Goal: Information Seeking & Learning: Learn about a topic

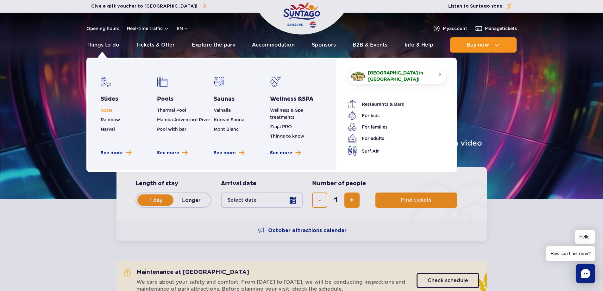
click at [109, 109] on span "Aster" at bounding box center [107, 110] width 12 height 5
click at [102, 45] on link "Things to do" at bounding box center [102, 44] width 33 height 15
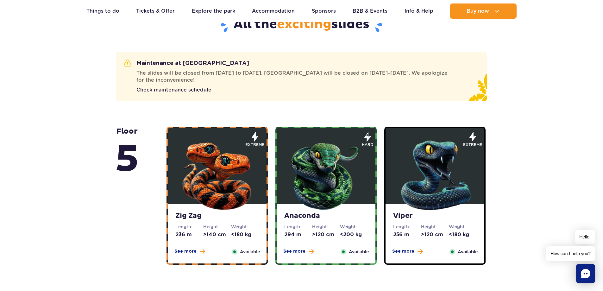
scroll to position [443, 0]
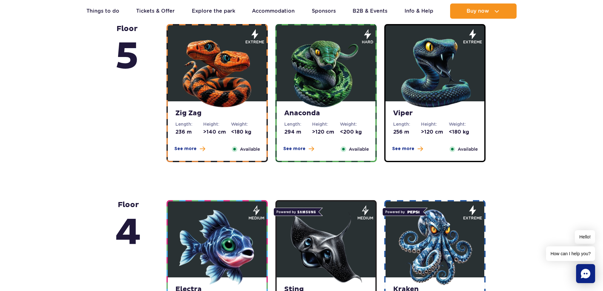
click at [213, 80] on img at bounding box center [217, 71] width 76 height 76
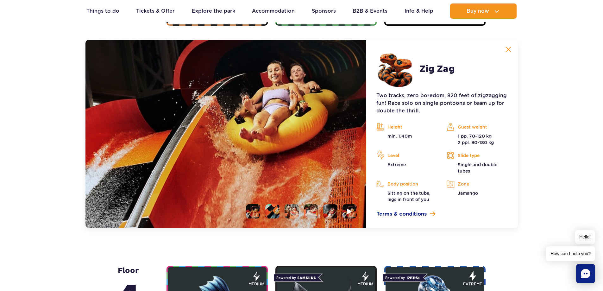
scroll to position [581, 0]
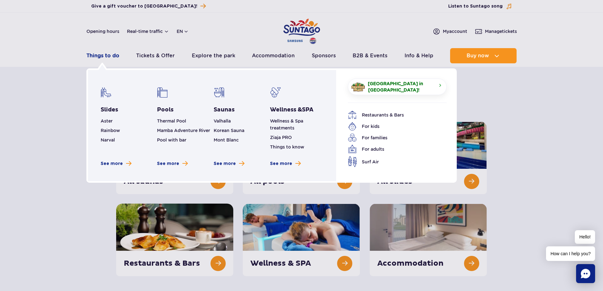
click at [99, 55] on link "Things to do" at bounding box center [102, 55] width 33 height 15
click at [107, 119] on span "Aster" at bounding box center [107, 120] width 12 height 5
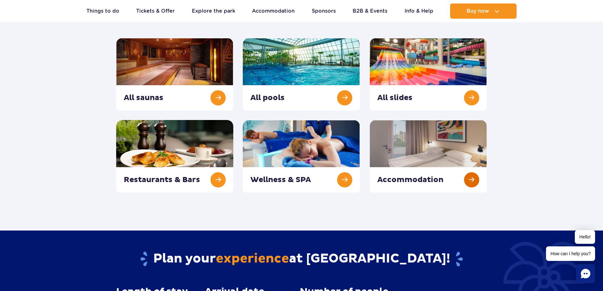
scroll to position [95, 0]
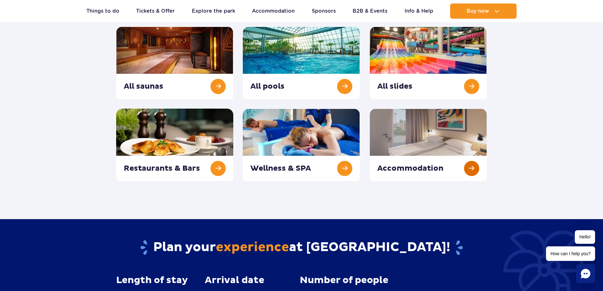
click at [433, 132] on link at bounding box center [428, 145] width 117 height 72
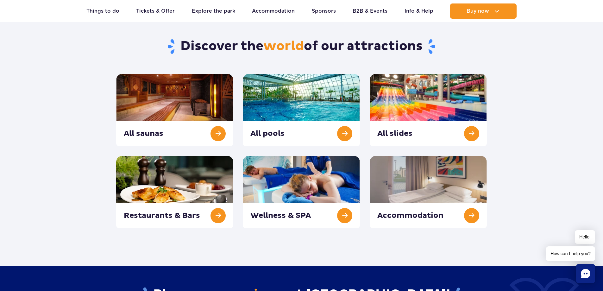
scroll to position [0, 0]
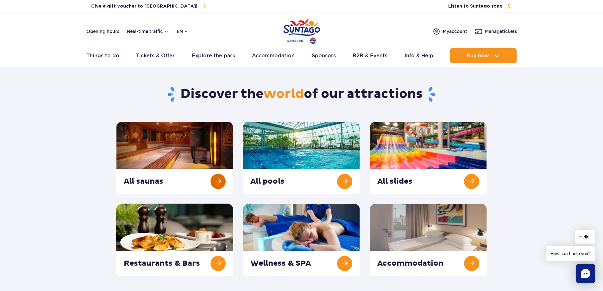
click at [168, 147] on link at bounding box center [174, 158] width 117 height 72
click at [313, 140] on link at bounding box center [301, 158] width 117 height 72
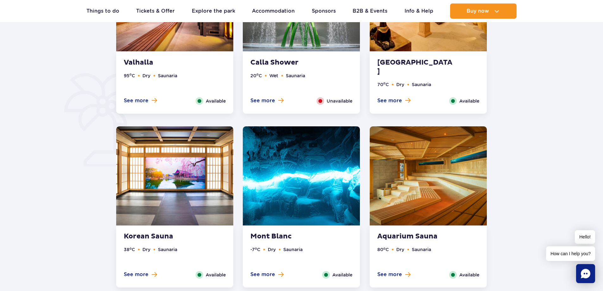
scroll to position [443, 0]
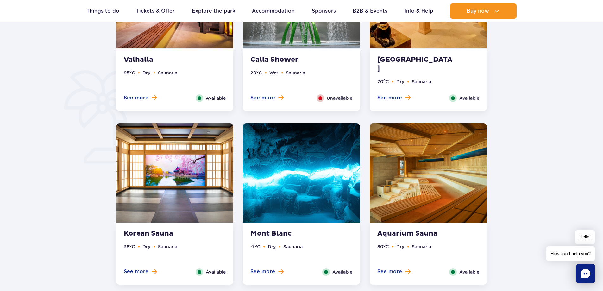
click at [314, 189] on img at bounding box center [301, 172] width 117 height 99
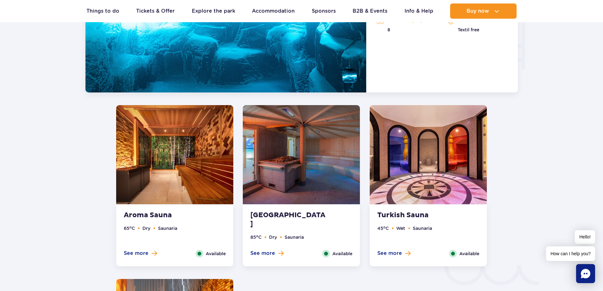
scroll to position [704, 0]
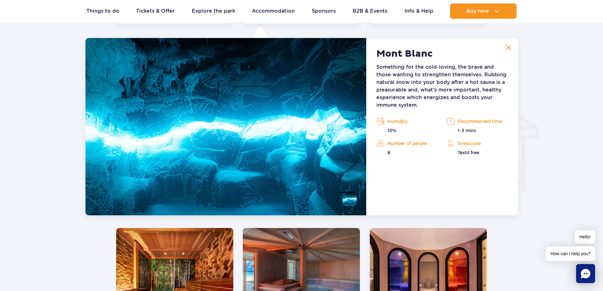
click at [96, 133] on img at bounding box center [225, 126] width 281 height 177
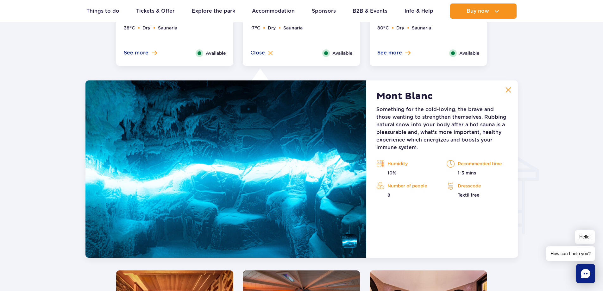
scroll to position [578, 0]
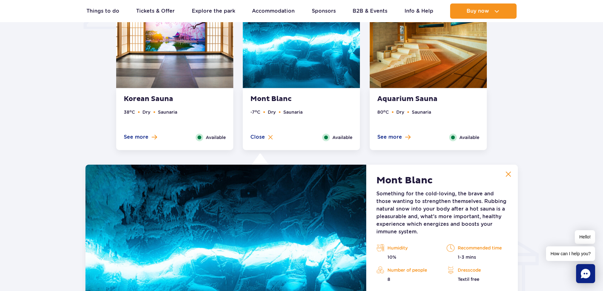
click at [509, 172] on img at bounding box center [508, 174] width 6 height 6
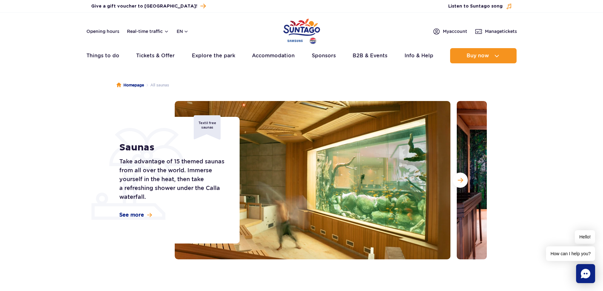
scroll to position [0, 0]
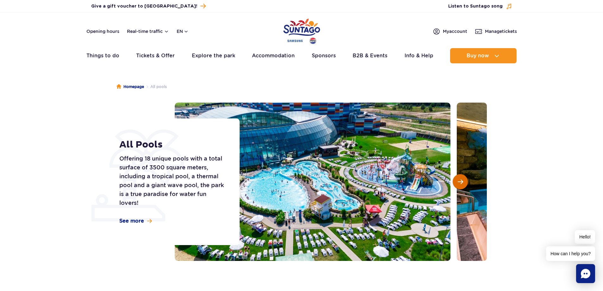
click at [460, 181] on span "Next slide" at bounding box center [460, 182] width 5 height 6
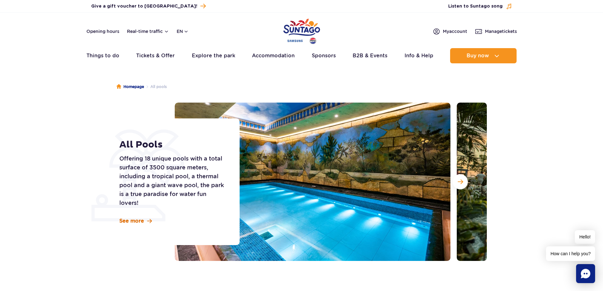
click at [141, 220] on span "See more" at bounding box center [131, 220] width 25 height 7
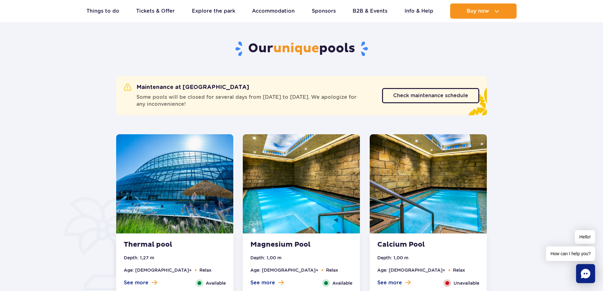
scroll to position [319, 0]
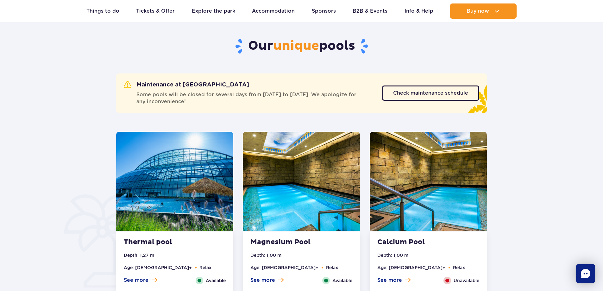
click at [158, 187] on img at bounding box center [174, 181] width 117 height 99
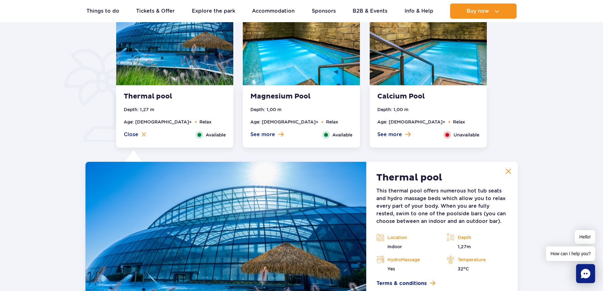
scroll to position [525, 0]
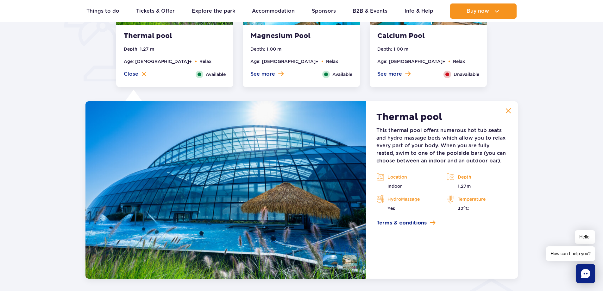
click at [340, 186] on img at bounding box center [225, 189] width 281 height 177
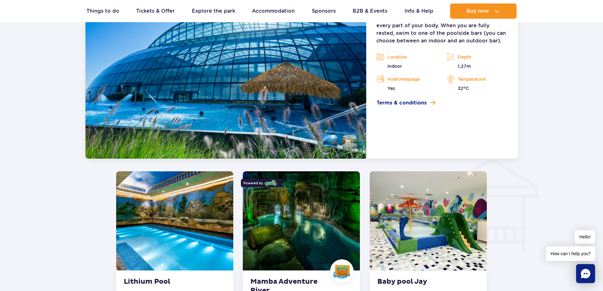
scroll to position [683, 0]
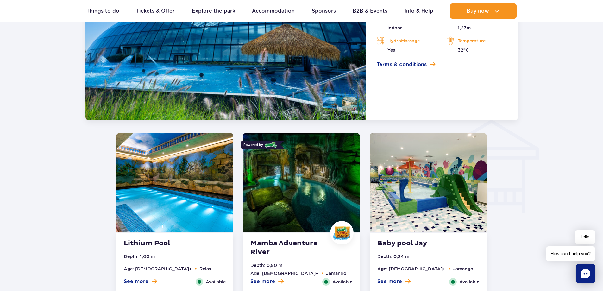
click at [177, 198] on img at bounding box center [174, 182] width 117 height 99
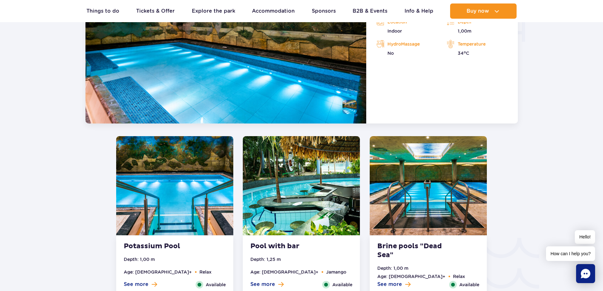
scroll to position [857, 0]
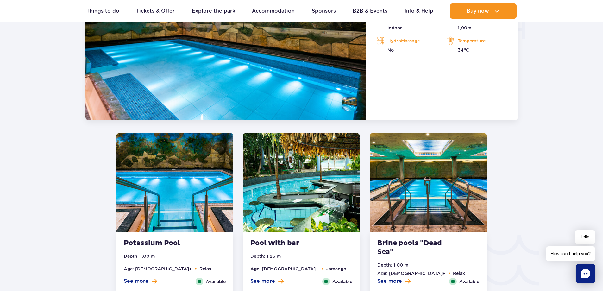
click at [296, 193] on img at bounding box center [301, 182] width 117 height 99
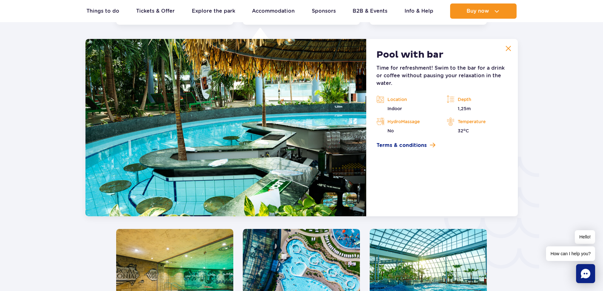
scroll to position [936, 0]
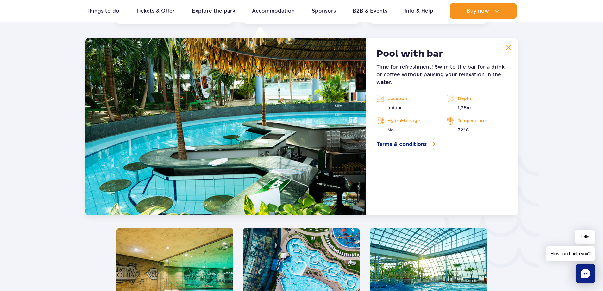
click at [295, 134] on img at bounding box center [225, 126] width 281 height 177
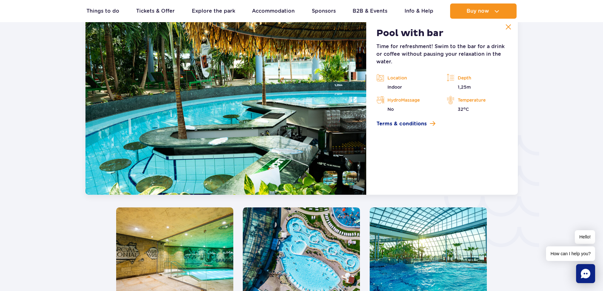
scroll to position [968, 0]
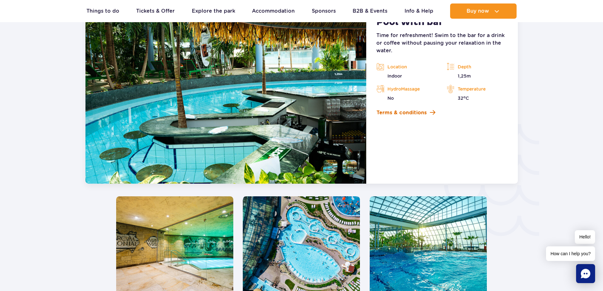
click at [433, 113] on span at bounding box center [432, 112] width 5 height 6
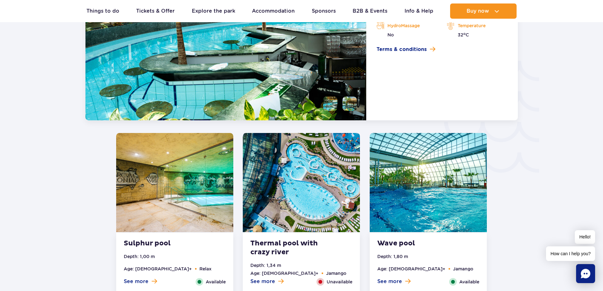
click at [165, 178] on img at bounding box center [174, 182] width 117 height 99
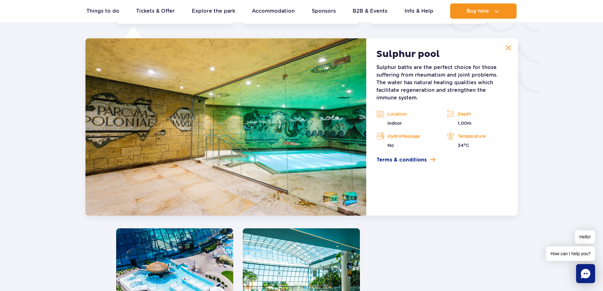
scroll to position [1110, 0]
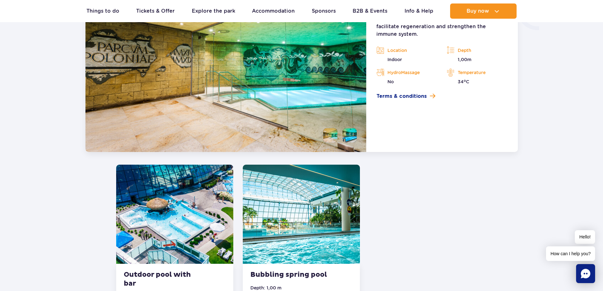
click at [176, 205] on img at bounding box center [174, 214] width 117 height 99
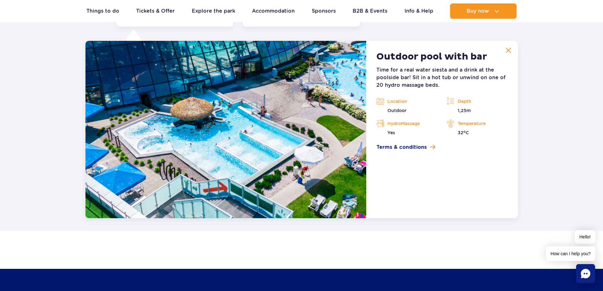
scroll to position [1284, 0]
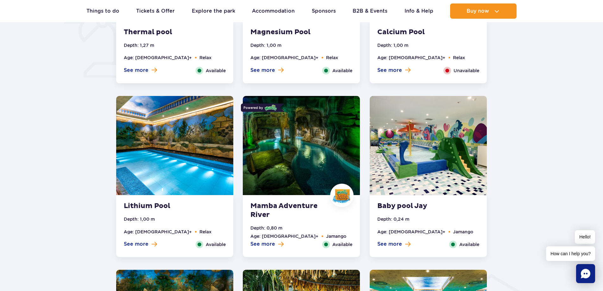
scroll to position [538, 0]
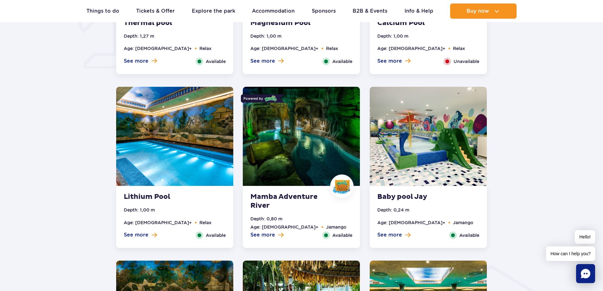
click at [296, 153] on img at bounding box center [301, 136] width 117 height 99
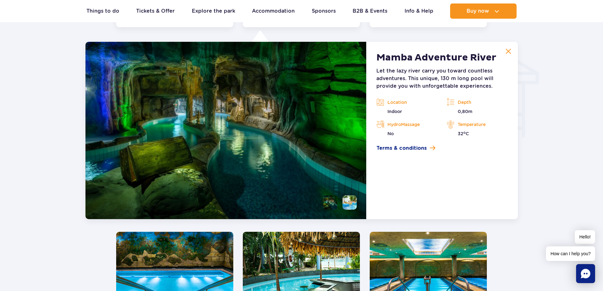
scroll to position [762, 0]
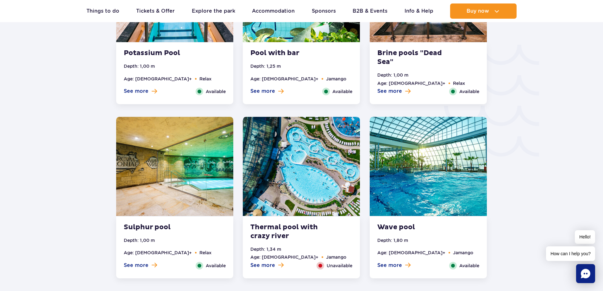
click at [423, 177] on img at bounding box center [428, 166] width 117 height 99
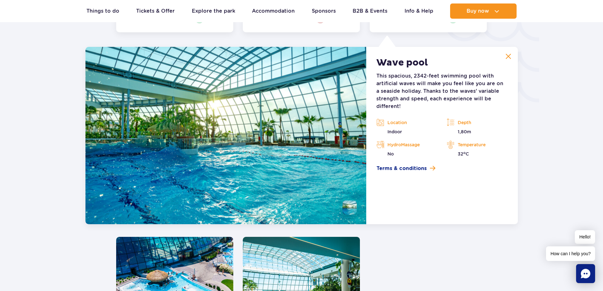
scroll to position [1110, 0]
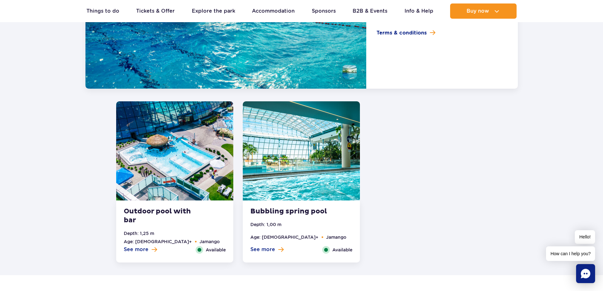
click at [291, 155] on img at bounding box center [301, 150] width 117 height 99
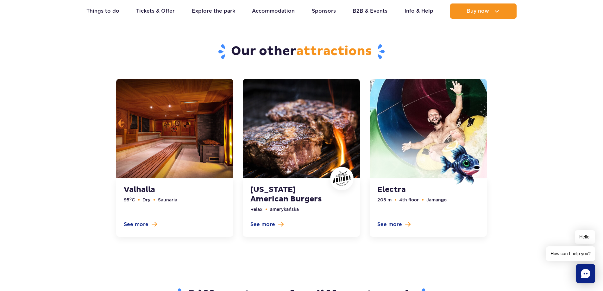
scroll to position [1664, 0]
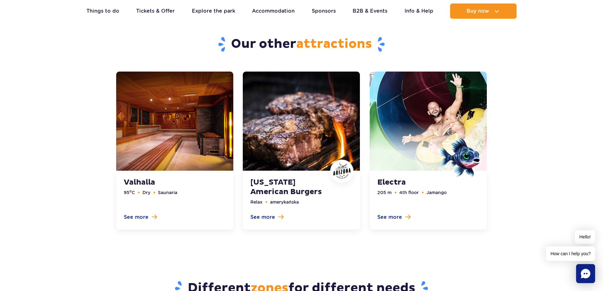
click at [437, 119] on link at bounding box center [428, 151] width 117 height 158
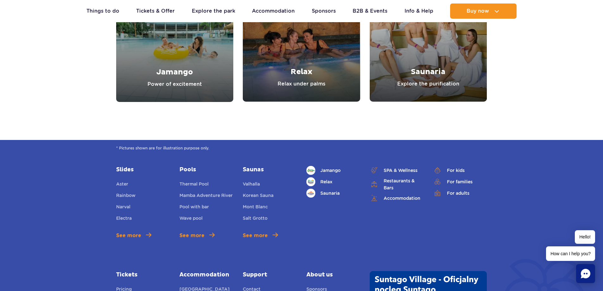
scroll to position [2012, 0]
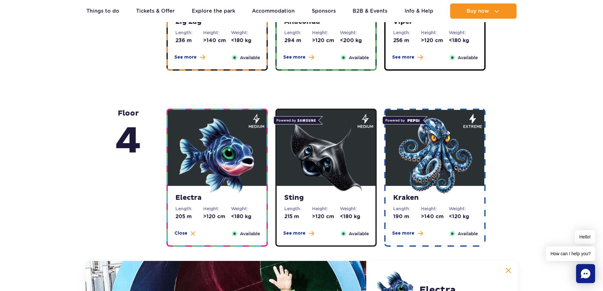
scroll to position [536, 0]
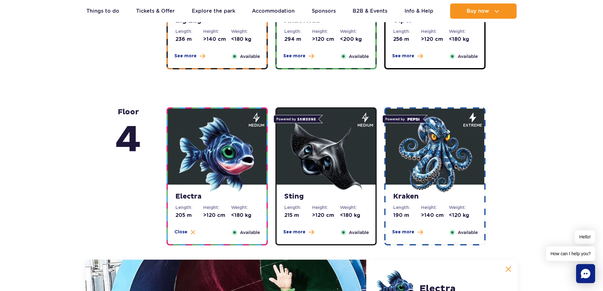
click at [217, 156] on img at bounding box center [217, 154] width 76 height 76
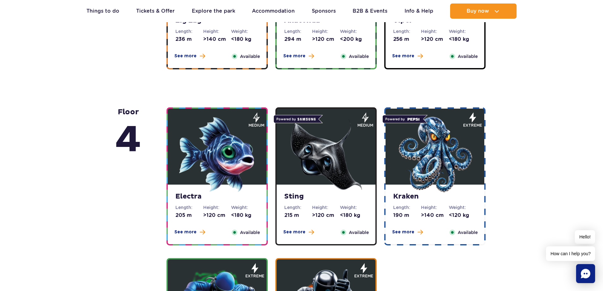
click at [225, 150] on img at bounding box center [217, 154] width 76 height 76
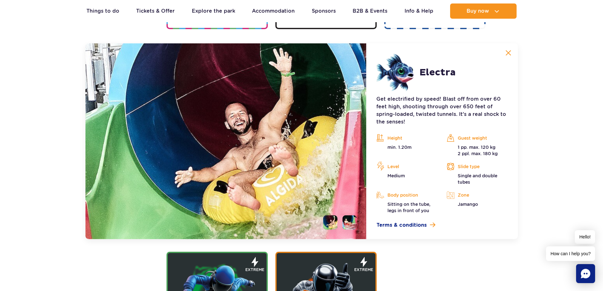
scroll to position [757, 0]
